Goal: Find specific page/section

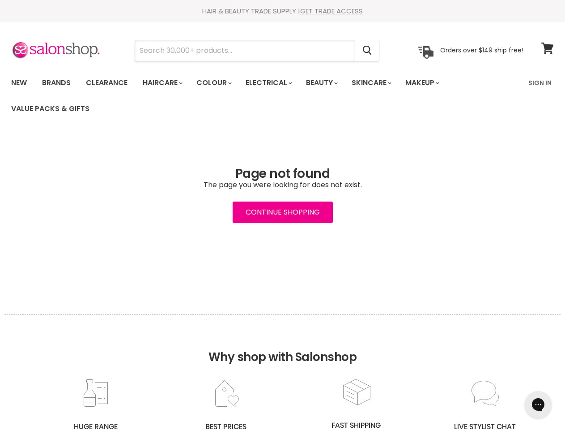
click at [246, 51] on input "Search" at bounding box center [245, 50] width 220 height 21
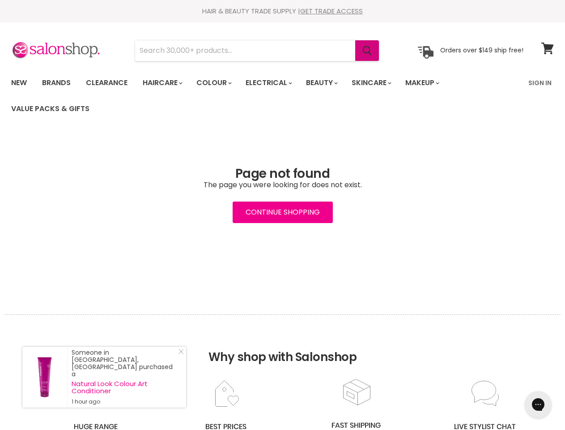
click at [368, 51] on icon "Search" at bounding box center [367, 50] width 9 height 9
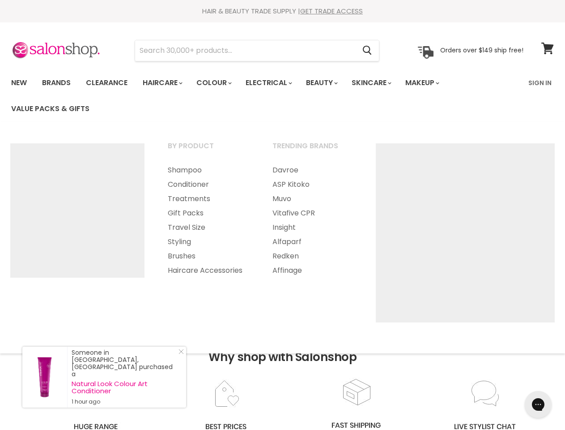
click at [165, 83] on link "Haircare" at bounding box center [162, 82] width 52 height 19
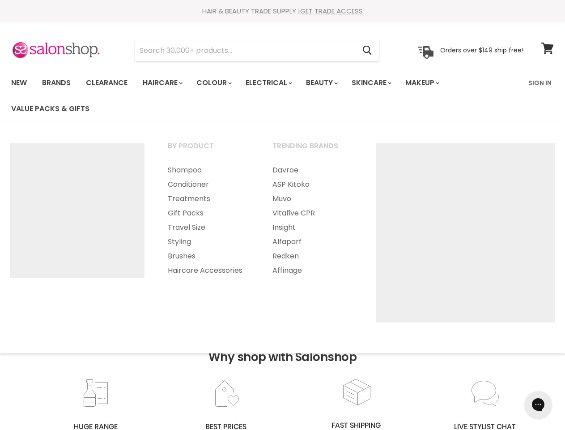
click at [219, 83] on link "Colour" at bounding box center [213, 82] width 47 height 19
